Goal: Task Accomplishment & Management: Use online tool/utility

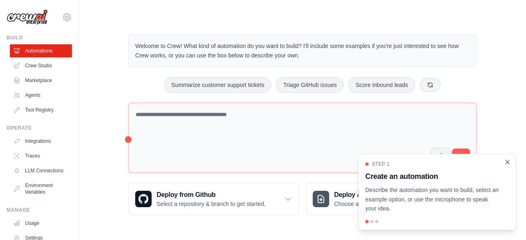
click at [510, 163] on icon "Close walkthrough" at bounding box center [507, 162] width 7 height 7
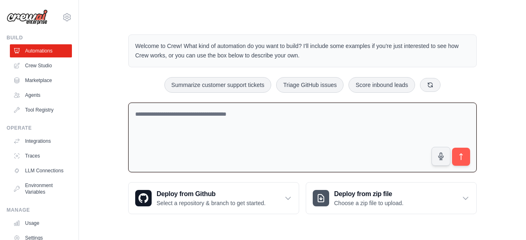
click at [235, 119] on textarea at bounding box center [302, 138] width 348 height 70
type textarea "**********"
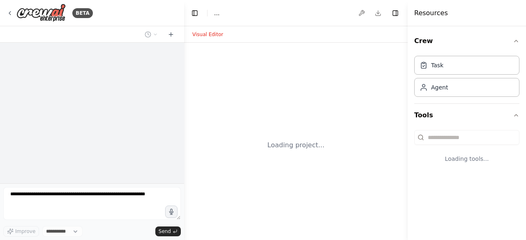
select select "****"
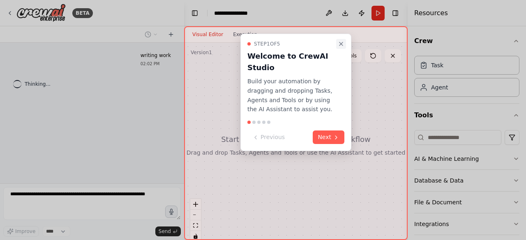
click at [339, 41] on icon "Close walkthrough" at bounding box center [341, 44] width 7 height 7
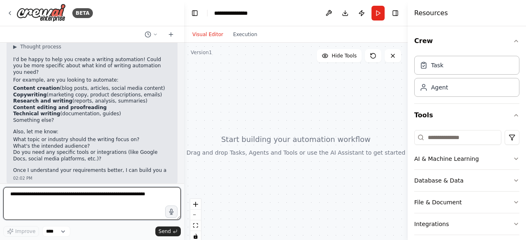
scroll to position [45, 0]
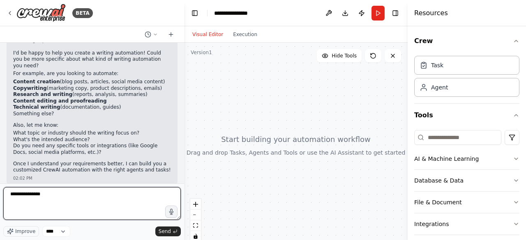
type textarea "**********"
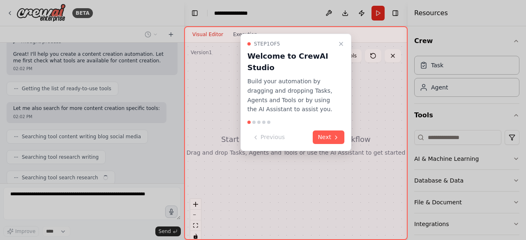
scroll to position [251, 0]
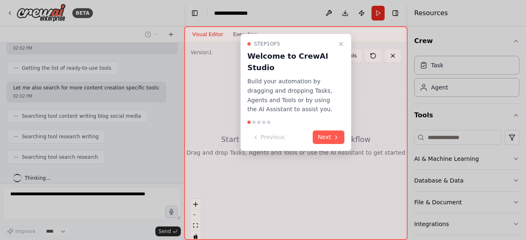
drag, startPoint x: 343, startPoint y: 42, endPoint x: 371, endPoint y: 155, distance: 115.9
click at [343, 42] on icon "Close walkthrough" at bounding box center [341, 44] width 7 height 7
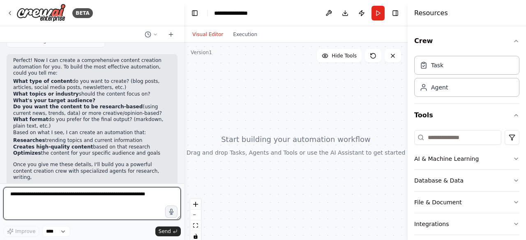
scroll to position [374, 0]
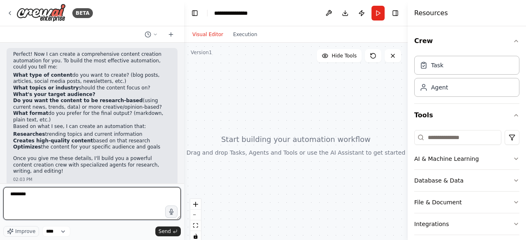
type textarea "*********"
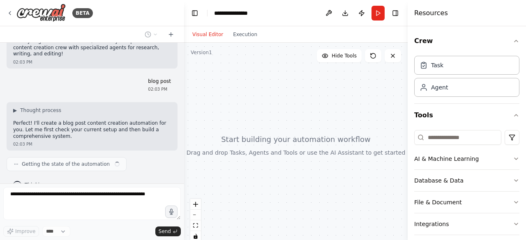
scroll to position [498, 0]
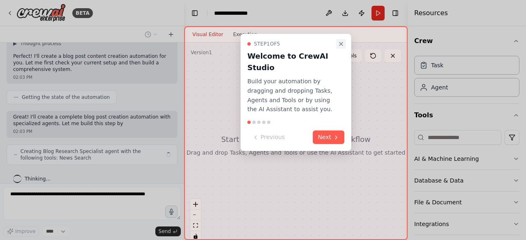
click at [341, 42] on icon "Close walkthrough" at bounding box center [341, 44] width 7 height 7
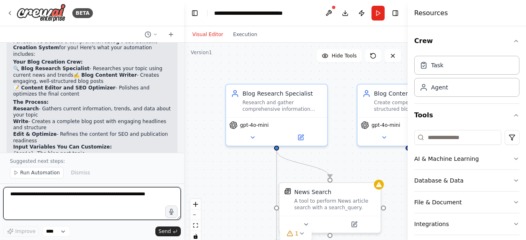
scroll to position [1107, 0]
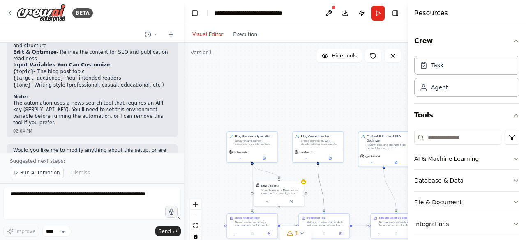
drag, startPoint x: 322, startPoint y: 197, endPoint x: 290, endPoint y: 155, distance: 52.5
click at [290, 155] on div ".deletable-edge-delete-btn { width: 20px; height: 20px; border: 0px solid #ffff…" at bounding box center [296, 145] width 224 height 205
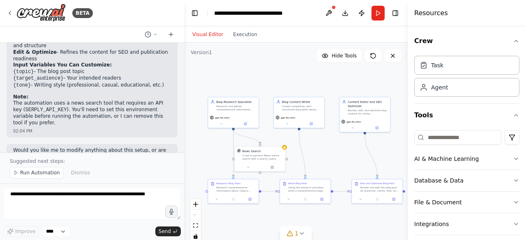
drag, startPoint x: 291, startPoint y: 129, endPoint x: 272, endPoint y: 94, distance: 39.4
click at [272, 94] on div ".deletable-edge-delete-btn { width: 20px; height: 20px; border: 0px solid #ffff…" at bounding box center [296, 145] width 224 height 205
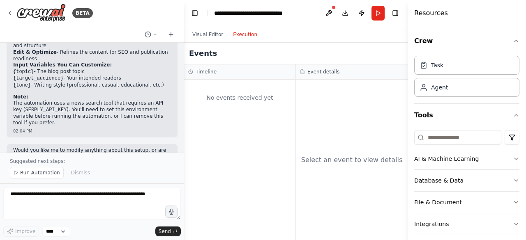
click at [247, 36] on button "Execution" at bounding box center [245, 35] width 34 height 10
click at [209, 35] on button "Visual Editor" at bounding box center [207, 35] width 41 height 10
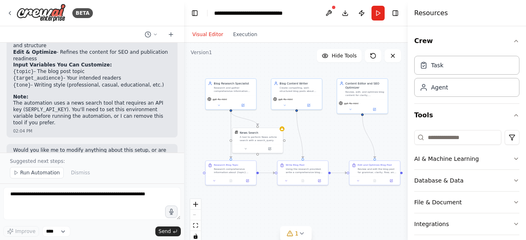
drag, startPoint x: 202, startPoint y: 144, endPoint x: 200, endPoint y: 126, distance: 18.7
click at [200, 126] on div ".deletable-edge-delete-btn { width: 20px; height: 20px; border: 0px solid #ffff…" at bounding box center [296, 145] width 224 height 205
